Goal: Information Seeking & Learning: Learn about a topic

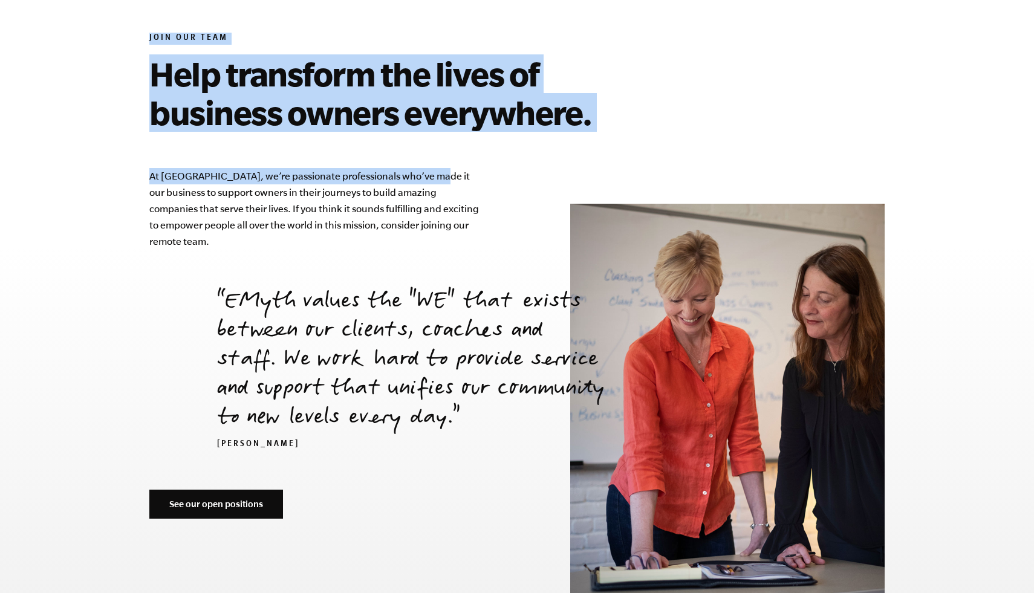
scroll to position [4065, 0]
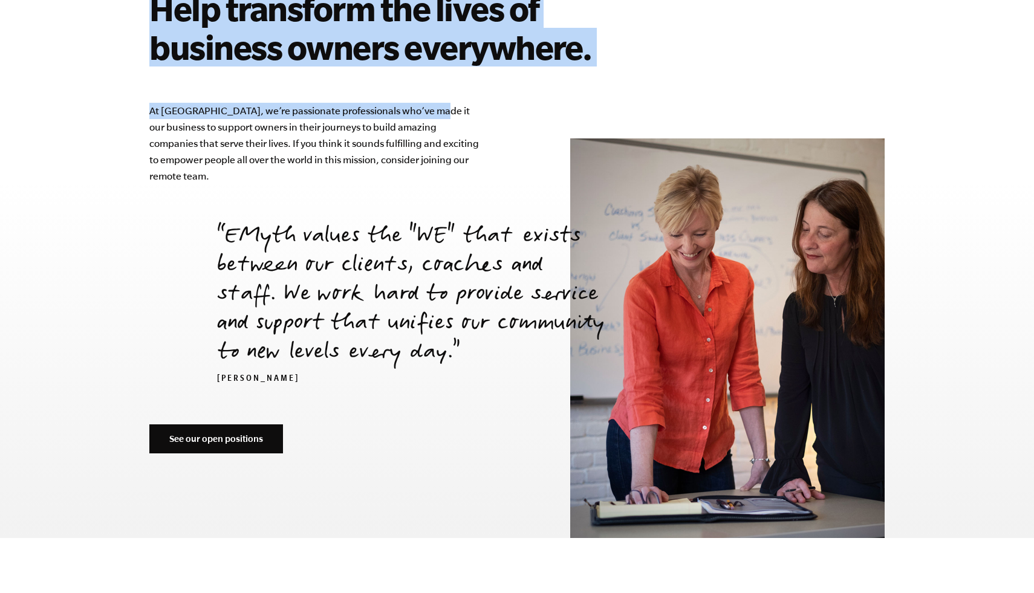
drag, startPoint x: 683, startPoint y: 413, endPoint x: 428, endPoint y: 89, distance: 412.6
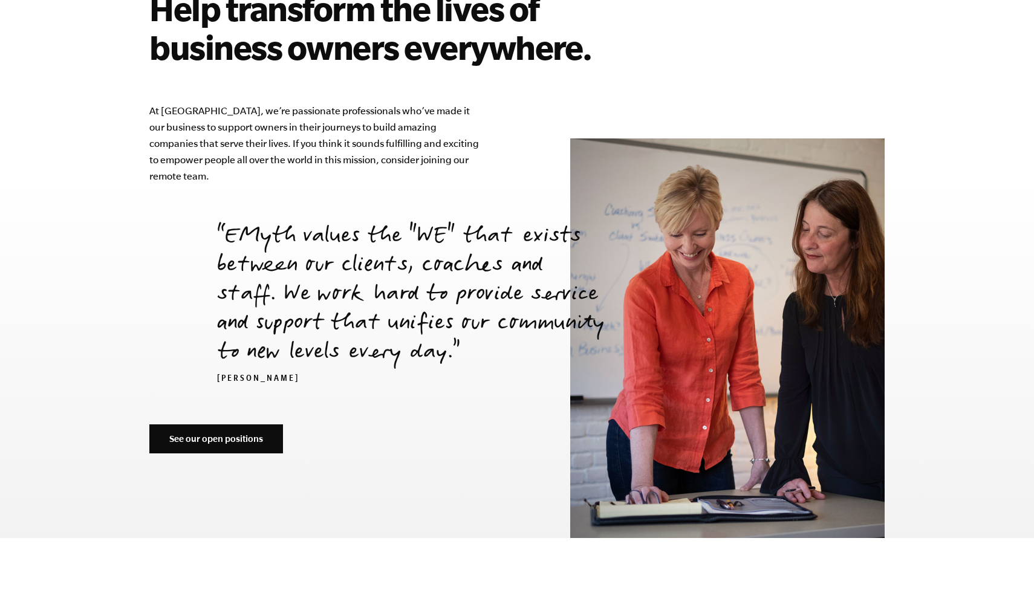
click at [497, 383] on div "Join Our Team Help transform the lives of business owners everywhere. At [GEOGR…" at bounding box center [516, 172] width 735 height 564
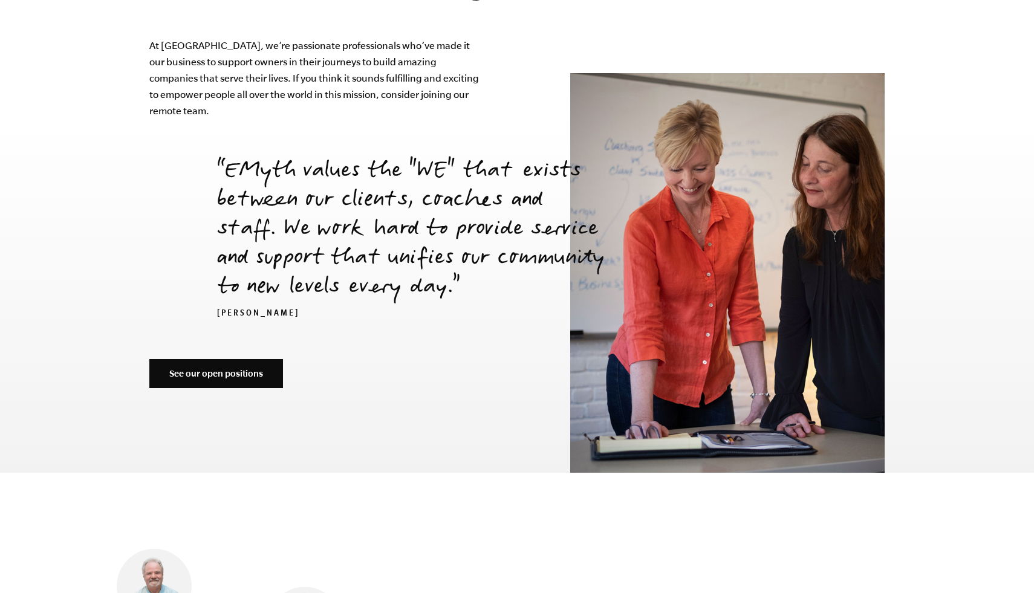
scroll to position [3803, 0]
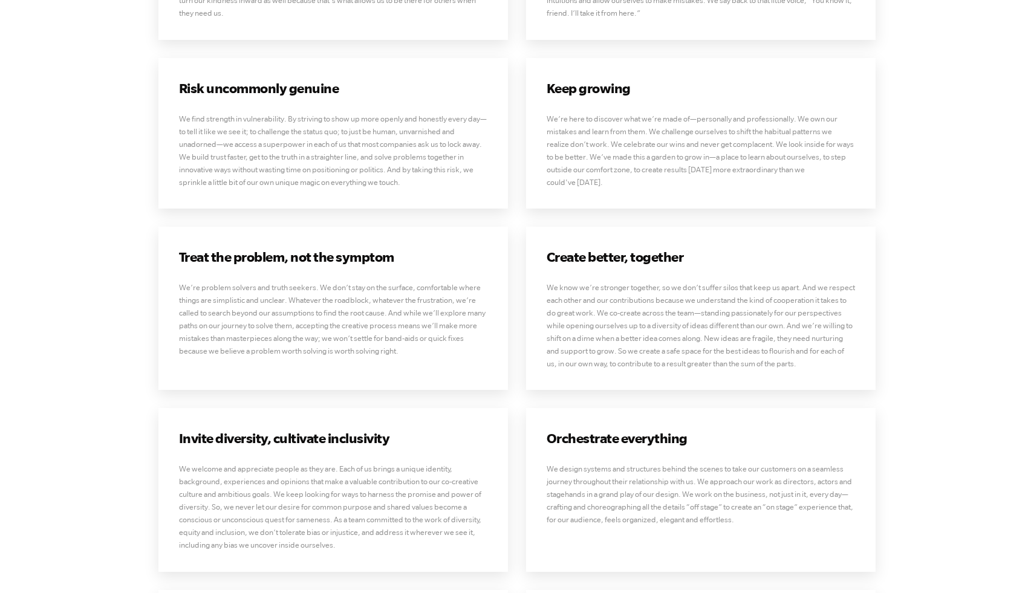
scroll to position [3174, 0]
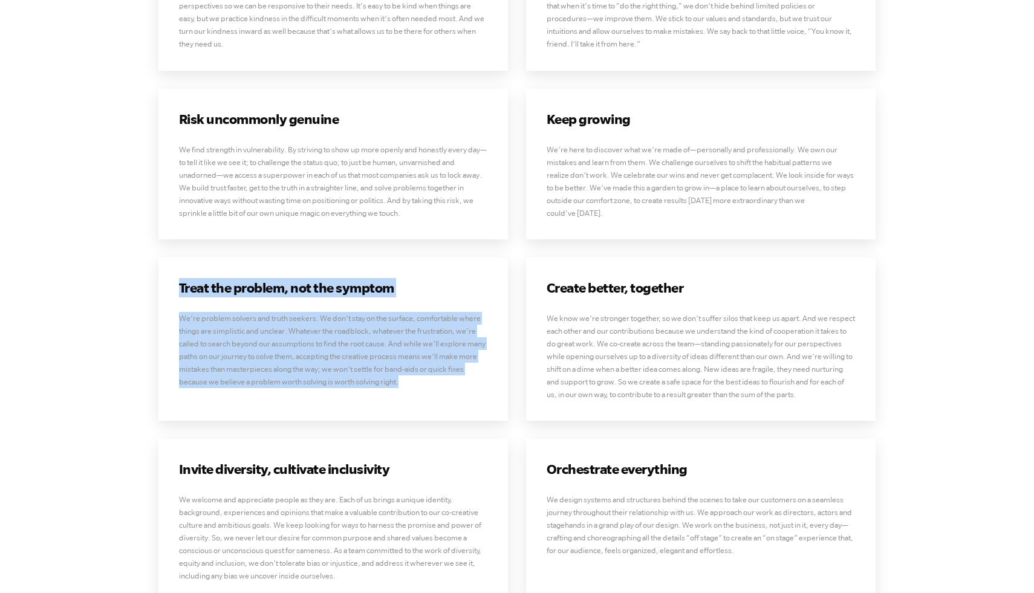
drag, startPoint x: 402, startPoint y: 370, endPoint x: 167, endPoint y: 269, distance: 255.2
click at [167, 269] on div "Treat the problem, not the symptom We’re problem solvers and truth seekers. We …" at bounding box center [333, 339] width 350 height 163
copy div "Treat the problem, not the symptom We’re problem solvers and truth seekers. We …"
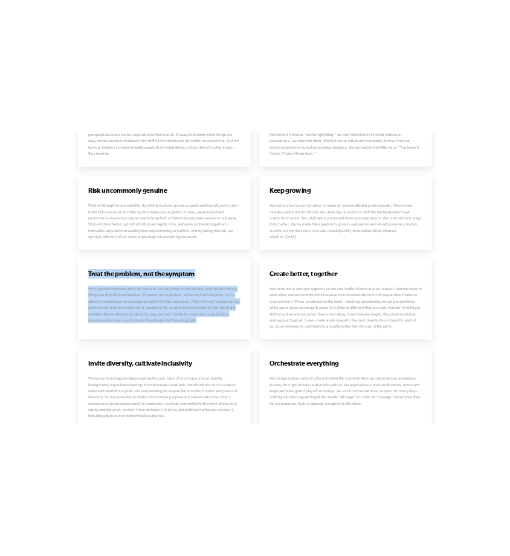
scroll to position [3171, 0]
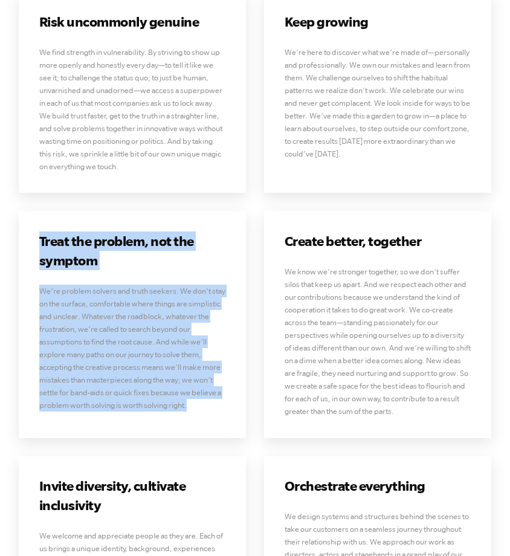
click at [236, 238] on div "Treat the problem, not the symptom We’re problem solvers and truth seekers. We …" at bounding box center [132, 324] width 227 height 227
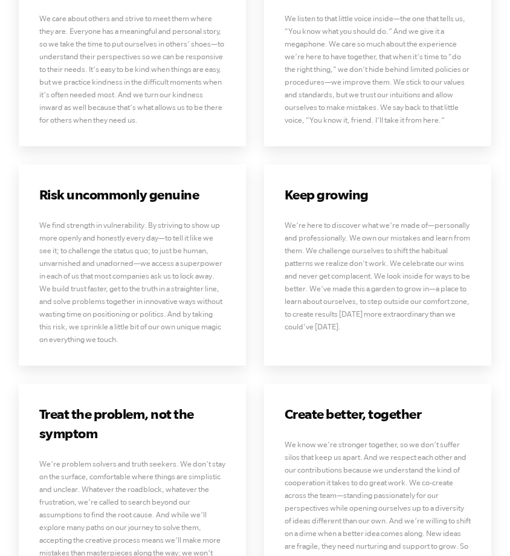
scroll to position [2986, 0]
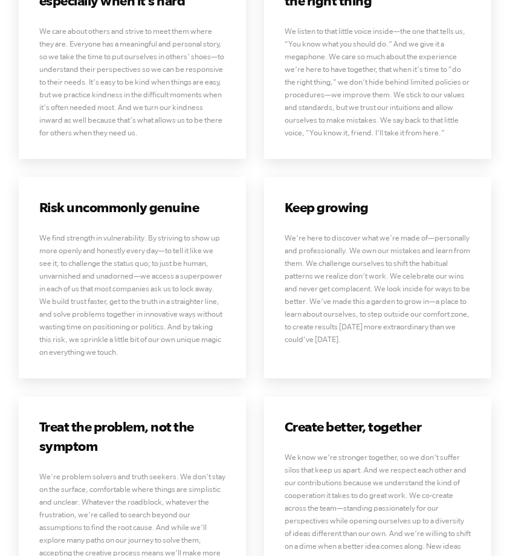
click at [238, 191] on div "Risk uncommonly genuine We find strength in vulnerability. By striving to show …" at bounding box center [132, 277] width 227 height 201
click at [227, 177] on div "Risk uncommonly genuine We find strength in vulnerability. By striving to show …" at bounding box center [132, 277] width 227 height 201
click at [200, 86] on p "We care about others and strive to meet them where they are. Everyone has a mea…" at bounding box center [132, 82] width 187 height 114
click at [221, 25] on p "We care about others and strive to meet them where they are. Everyone has a mea…" at bounding box center [132, 82] width 187 height 114
